Goal: Task Accomplishment & Management: Use online tool/utility

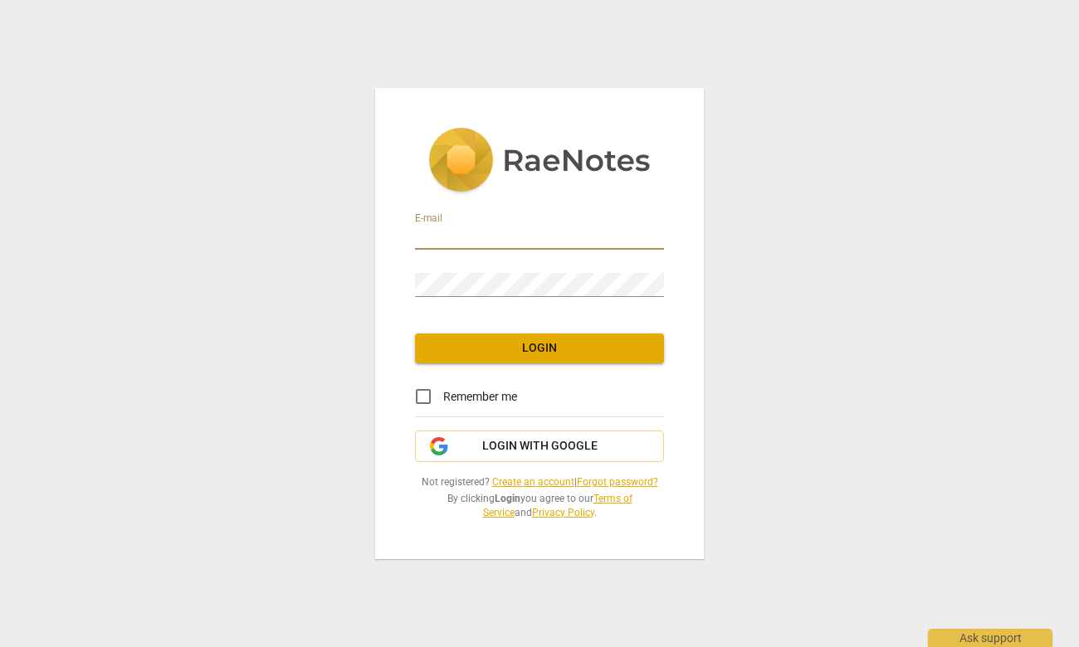
type input "[EMAIL_ADDRESS][DOMAIN_NAME]"
click at [426, 389] on input "Remember me" at bounding box center [423, 397] width 40 height 40
checkbox input "true"
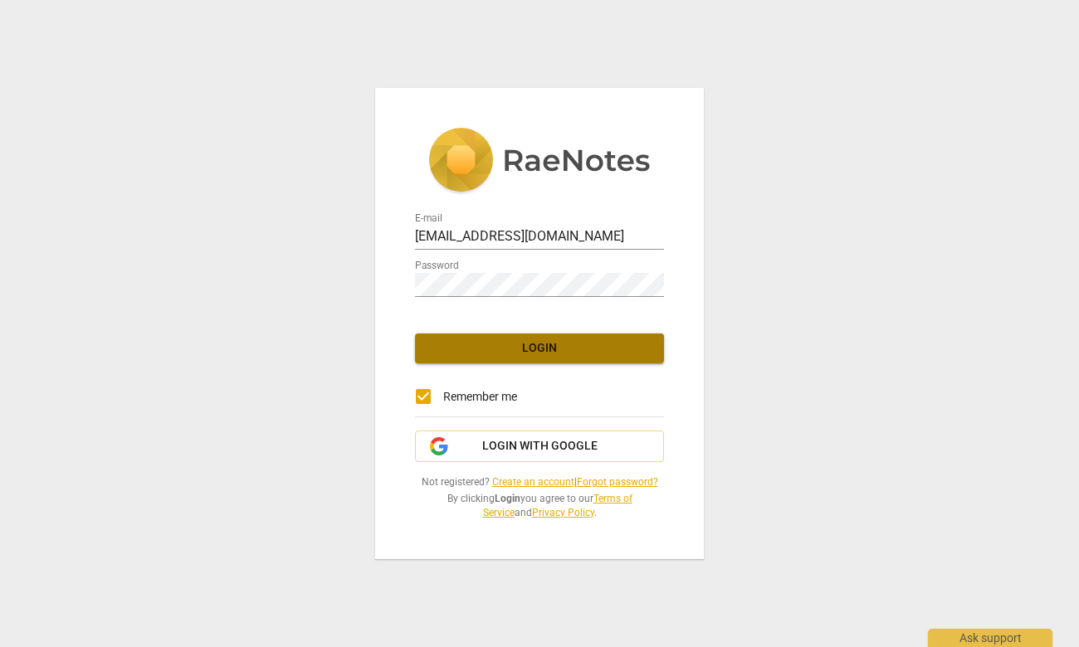
click at [531, 346] on span "Login" at bounding box center [539, 348] width 222 height 17
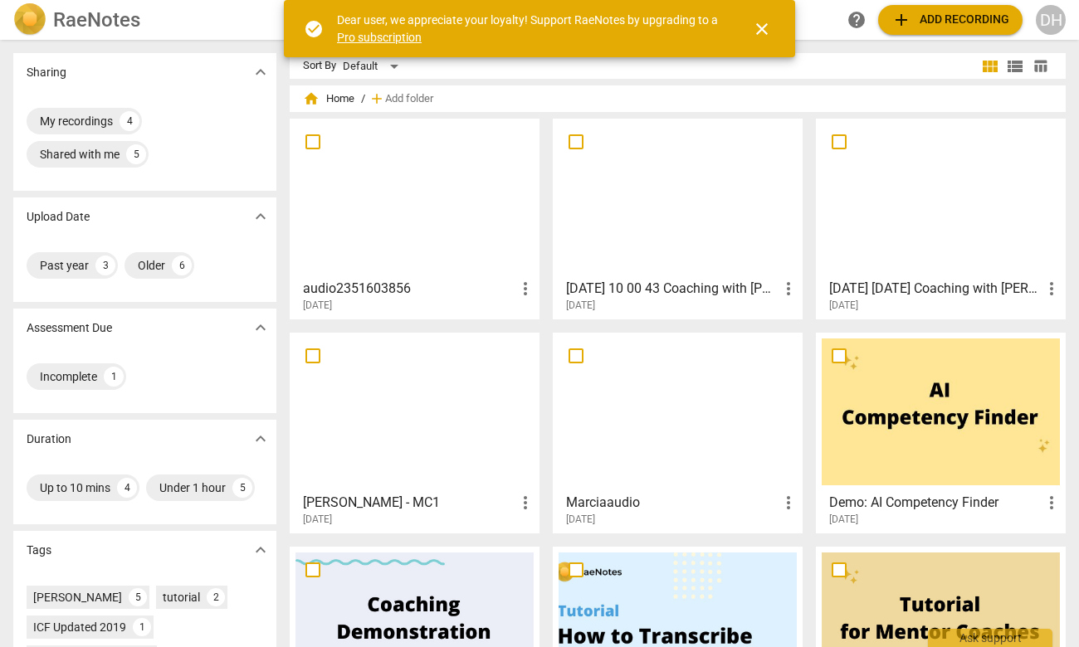
click at [935, 17] on span "add Add recording" at bounding box center [950, 20] width 118 height 20
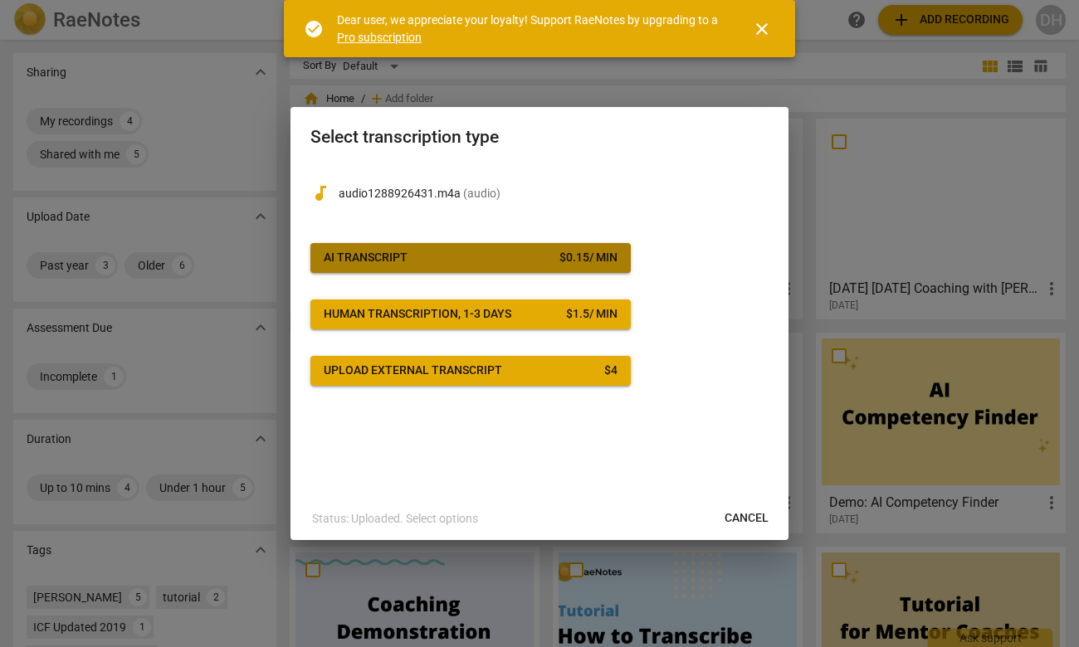
click at [513, 257] on span "AI Transcript $ 0.15 / min" at bounding box center [471, 258] width 294 height 17
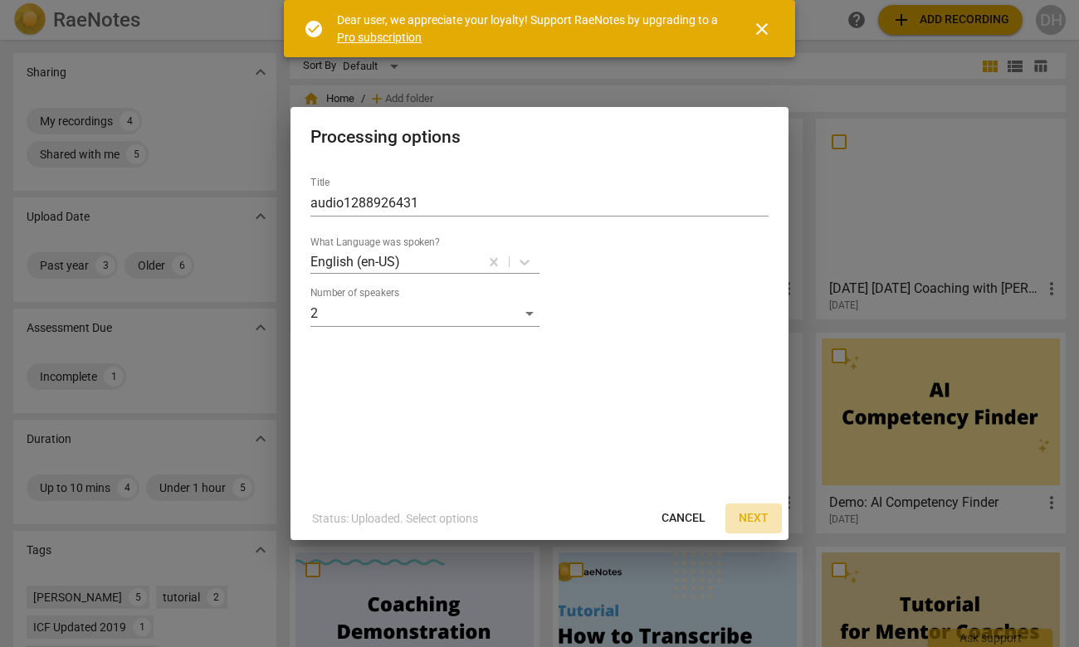
click at [754, 514] on span "Next" at bounding box center [754, 518] width 30 height 17
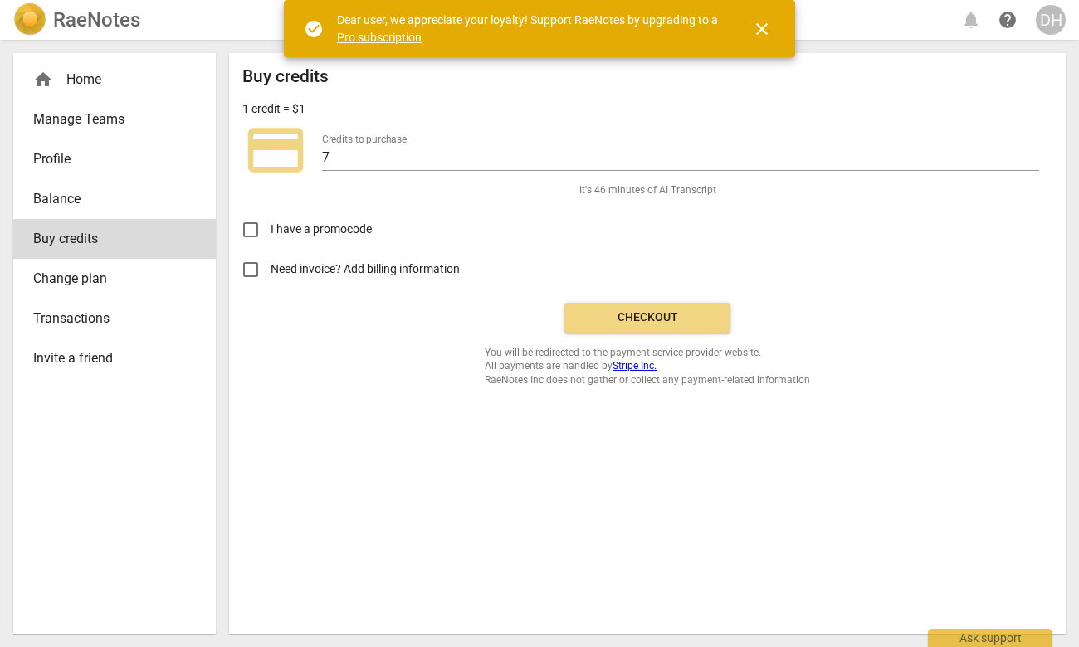
click at [659, 312] on span "Checkout" at bounding box center [647, 318] width 139 height 17
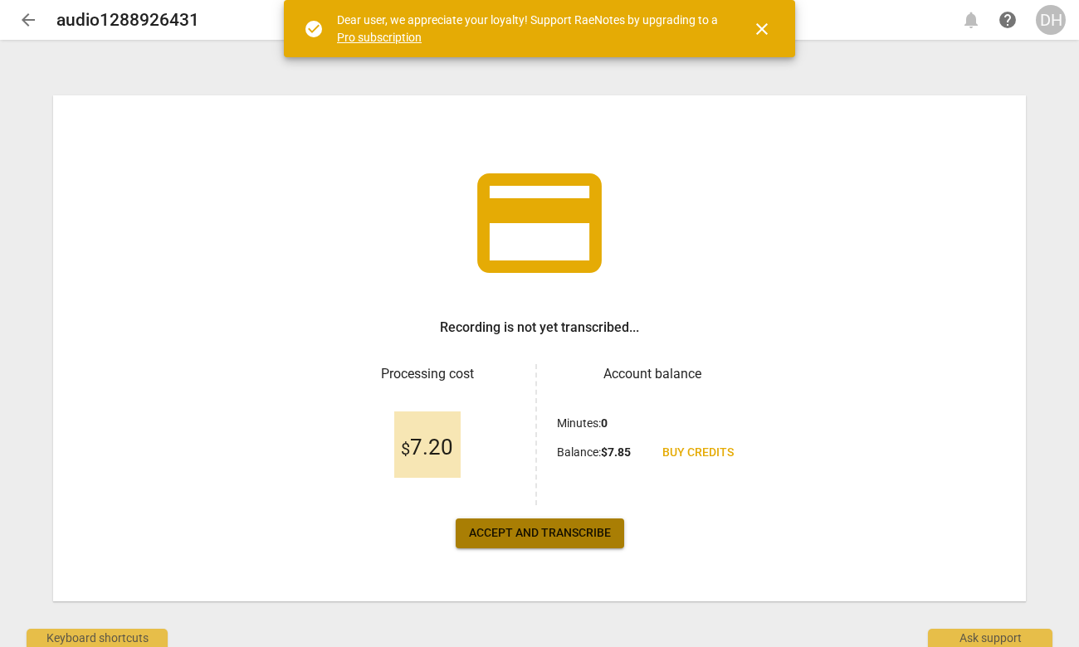
click at [541, 531] on span "Accept and transcribe" at bounding box center [540, 533] width 142 height 17
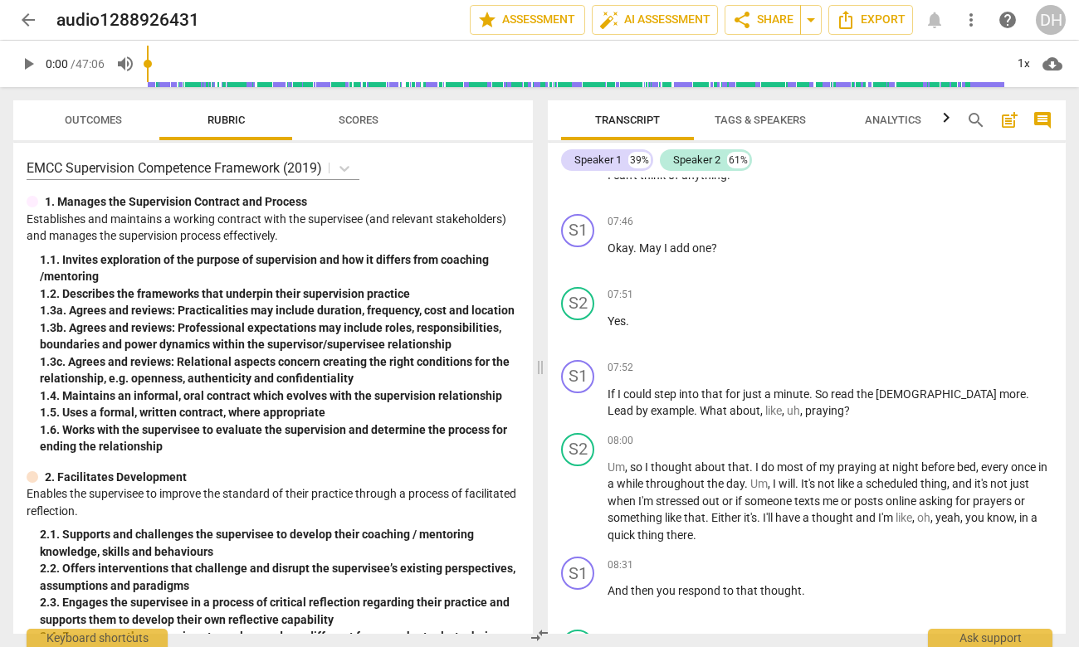
scroll to position [3384, 0]
click at [873, 19] on span "Export" at bounding box center [871, 20] width 70 height 20
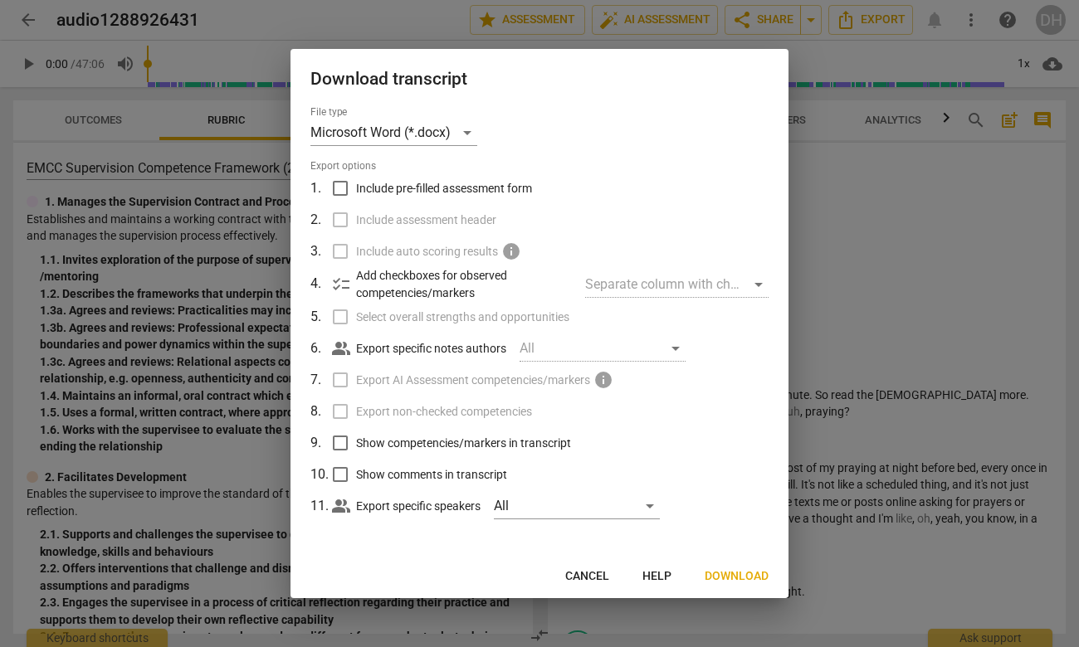
click at [737, 573] on span "Download" at bounding box center [737, 576] width 64 height 17
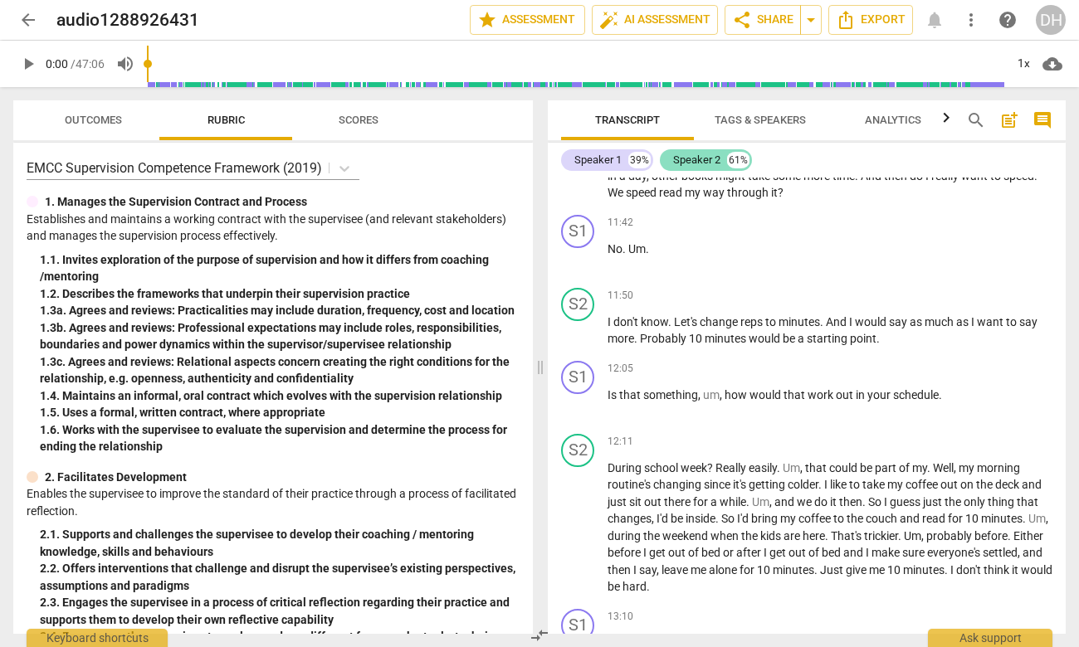
scroll to position [4868, 0]
